Goal: Task Accomplishment & Management: Use online tool/utility

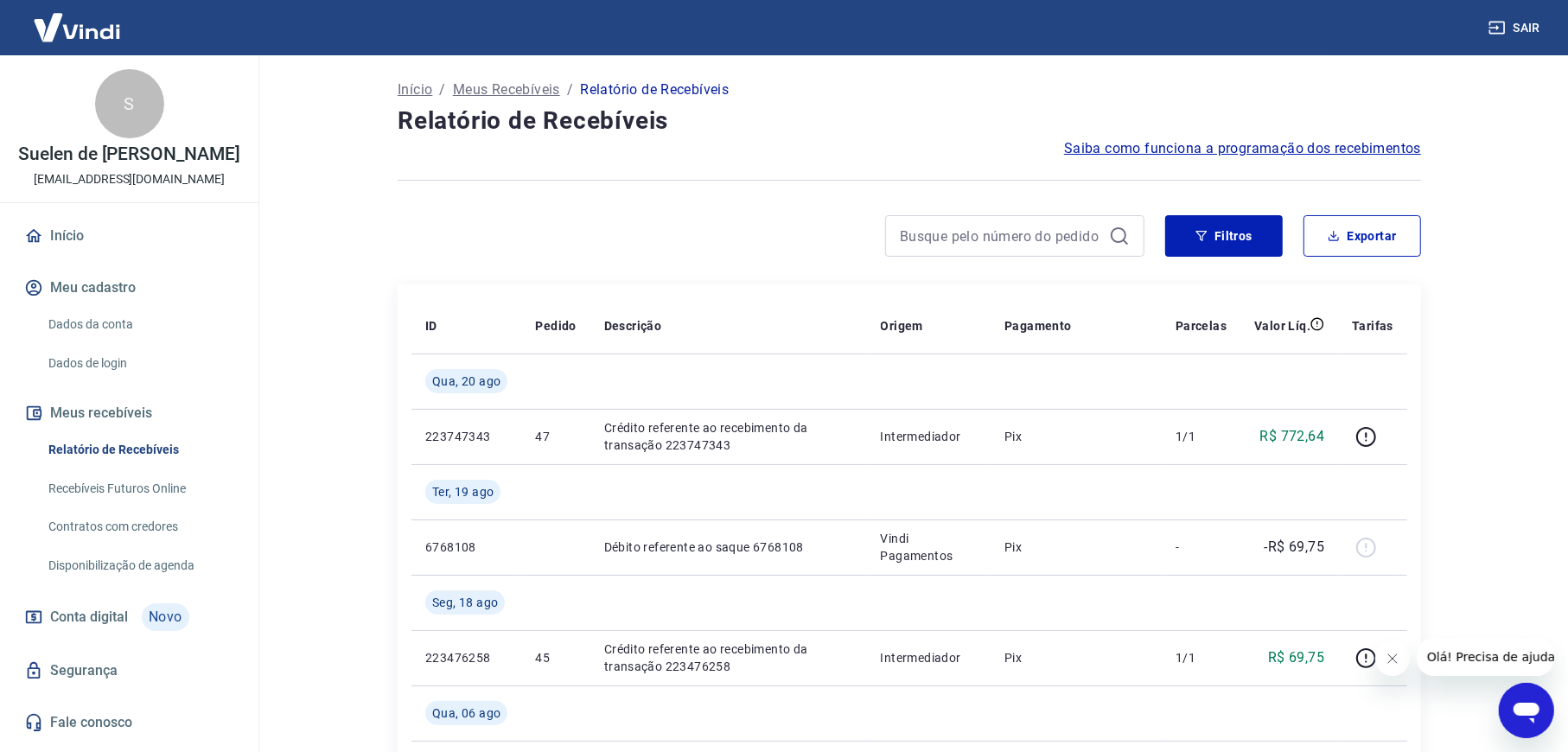
click at [173, 506] on link "Recebíveis Futuros Online" at bounding box center [140, 488] width 196 height 36
